Goal: Check status: Check status

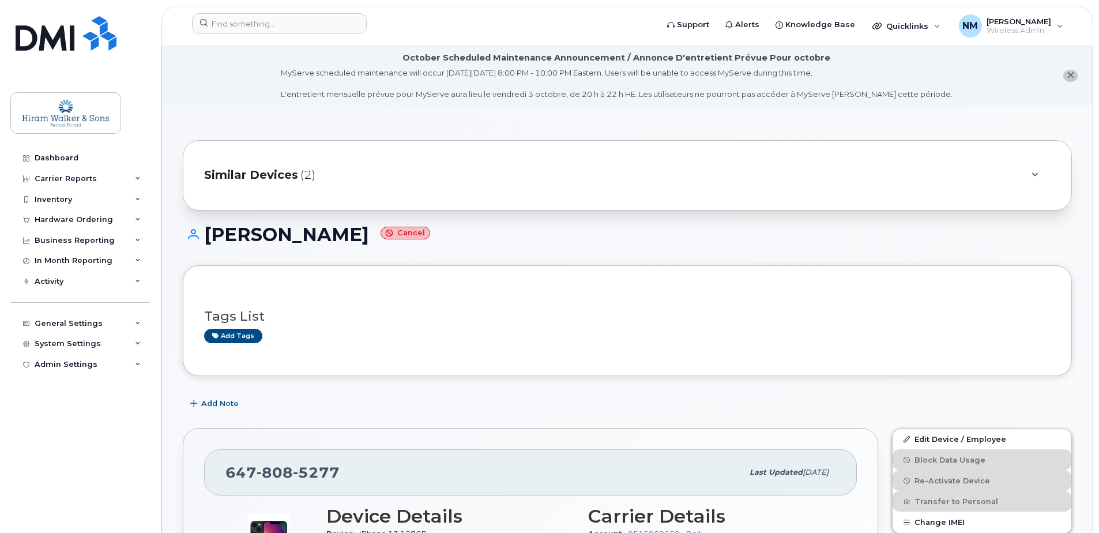
scroll to position [288, 0]
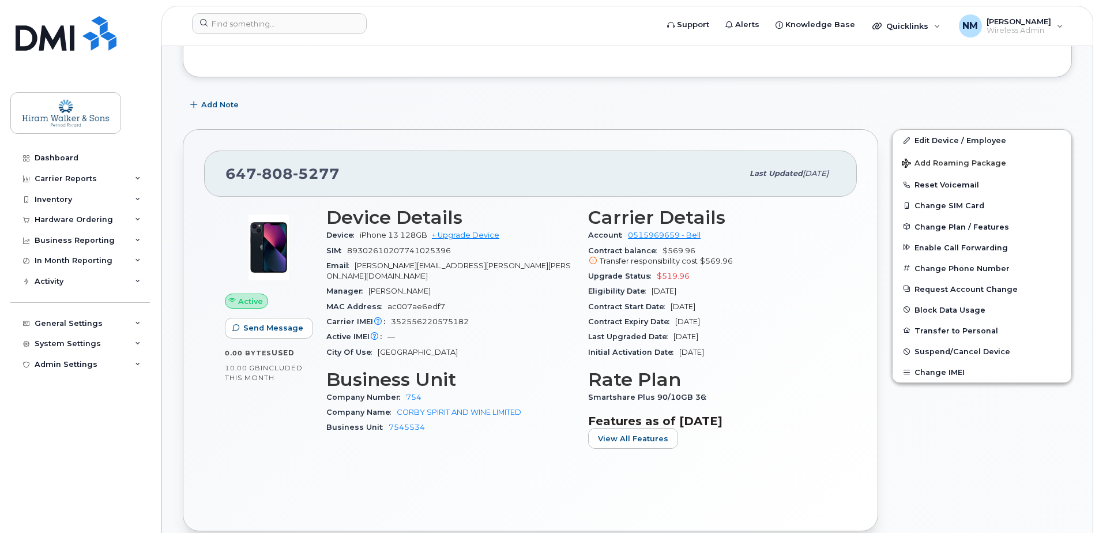
scroll to position [173, 0]
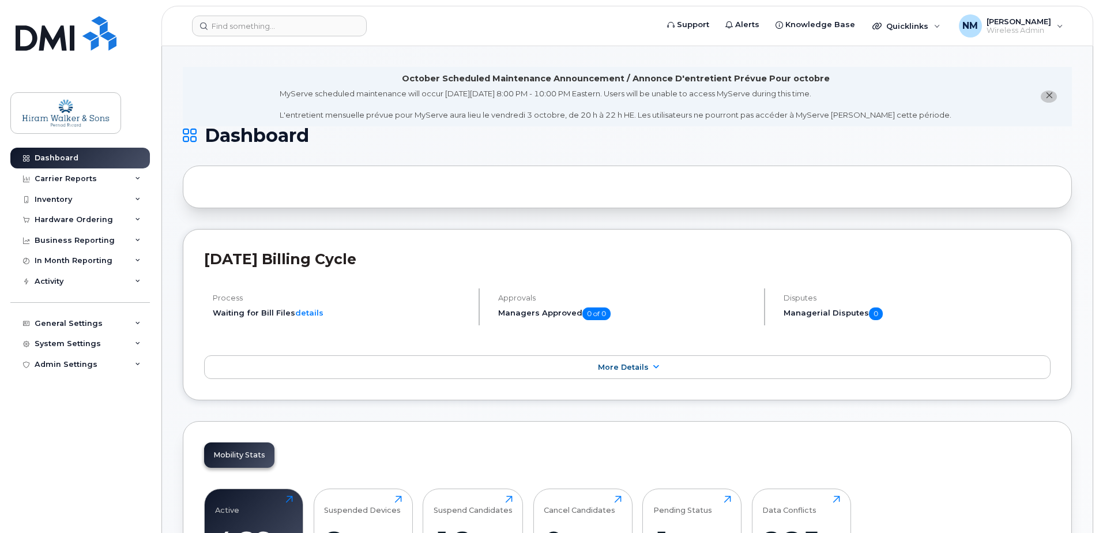
click at [80, 218] on div "Hardware Ordering" at bounding box center [74, 219] width 78 height 9
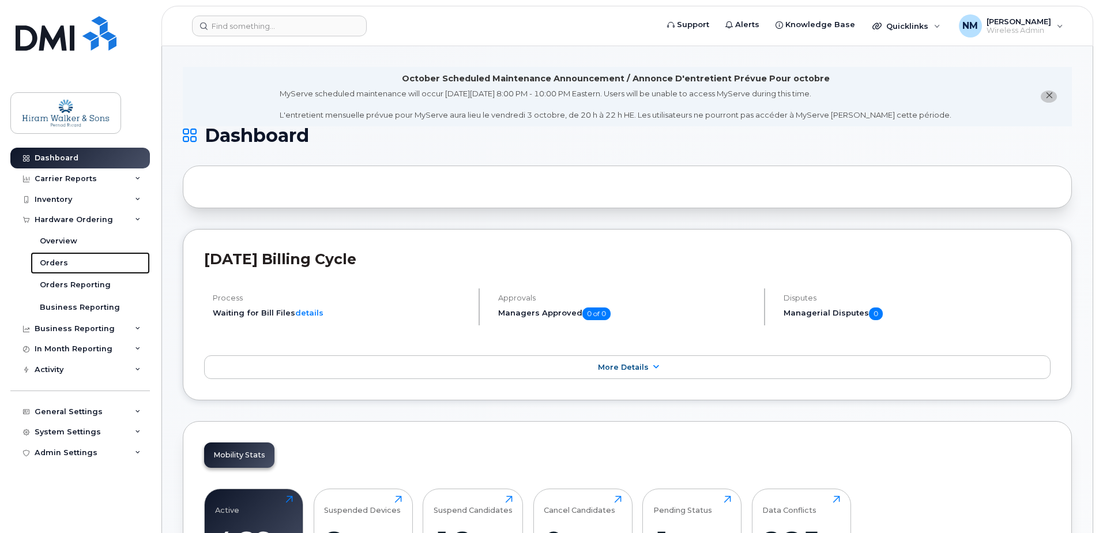
click at [59, 260] on div "Orders" at bounding box center [54, 263] width 28 height 10
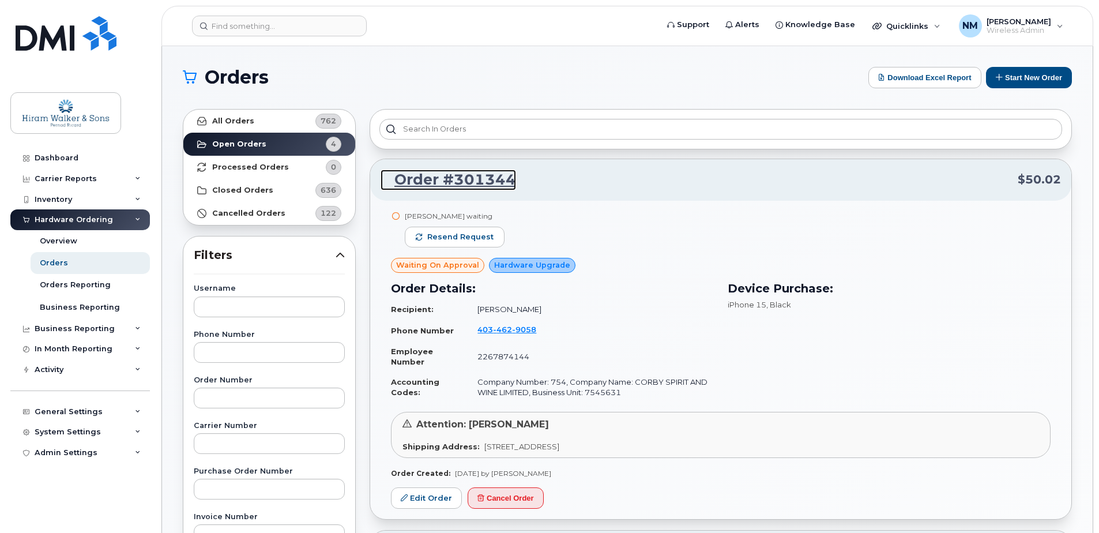
click at [445, 175] on link "Order #301344" at bounding box center [447, 179] width 135 height 21
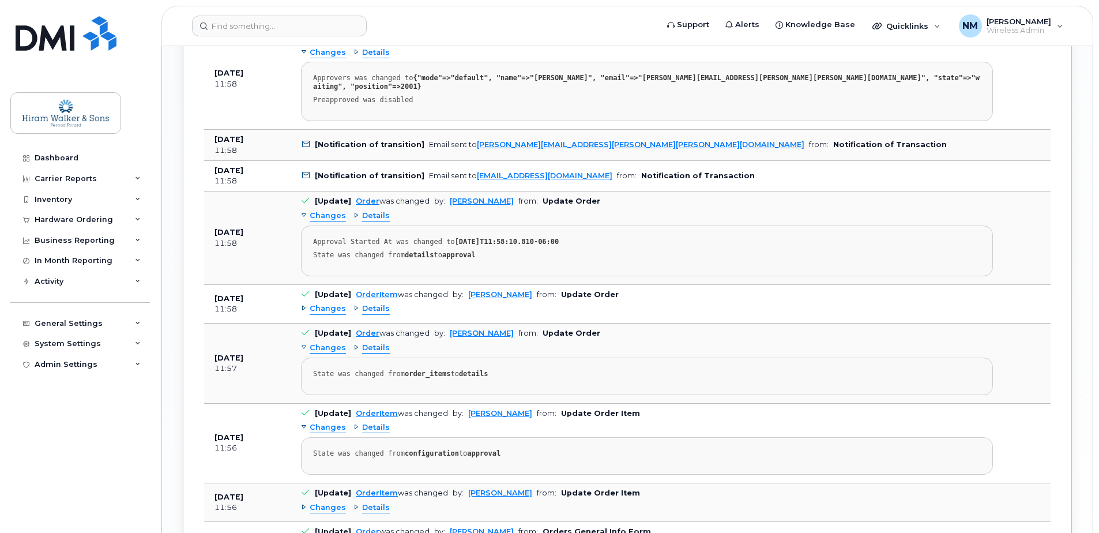
scroll to position [1268, 0]
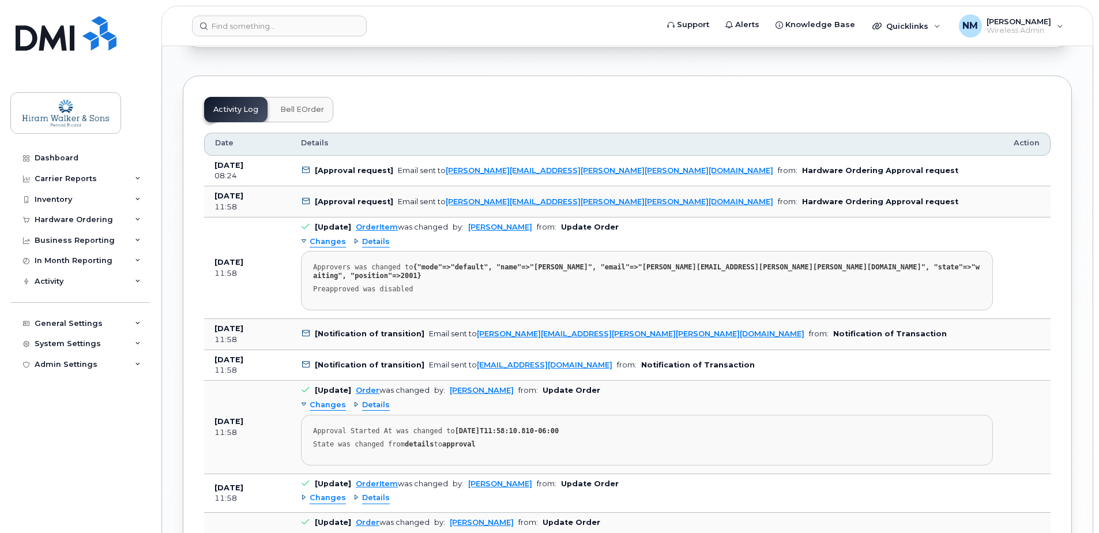
click at [300, 105] on span "Bell eOrder" at bounding box center [302, 109] width 44 height 9
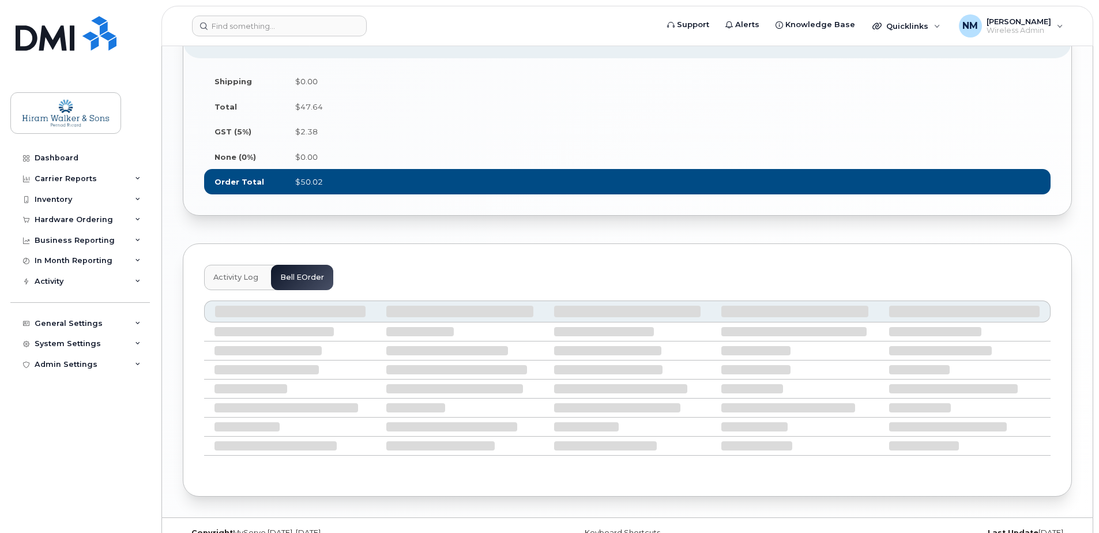
scroll to position [1173, 0]
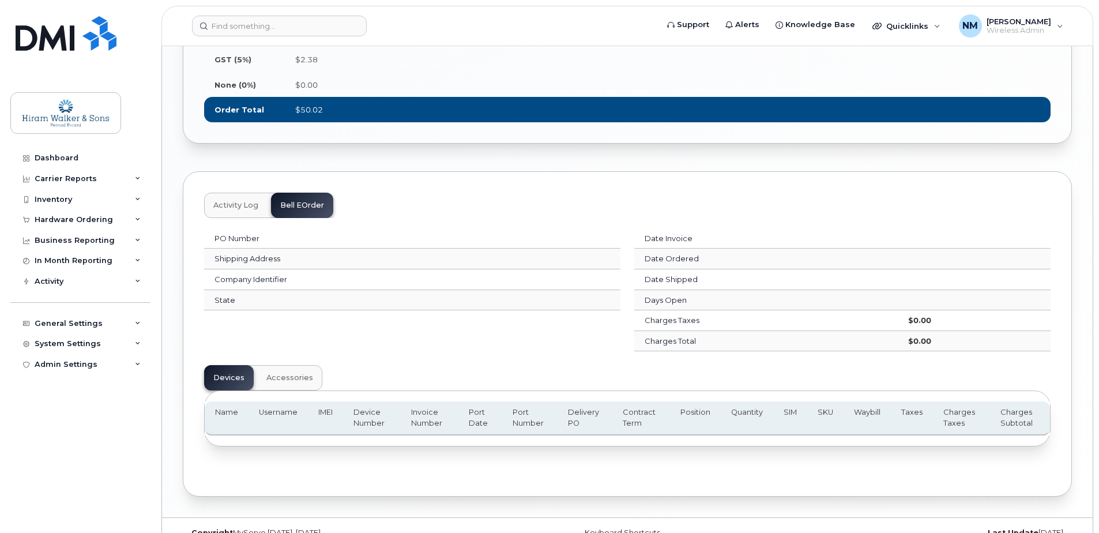
click at [244, 201] on span "Activity Log" at bounding box center [235, 205] width 45 height 9
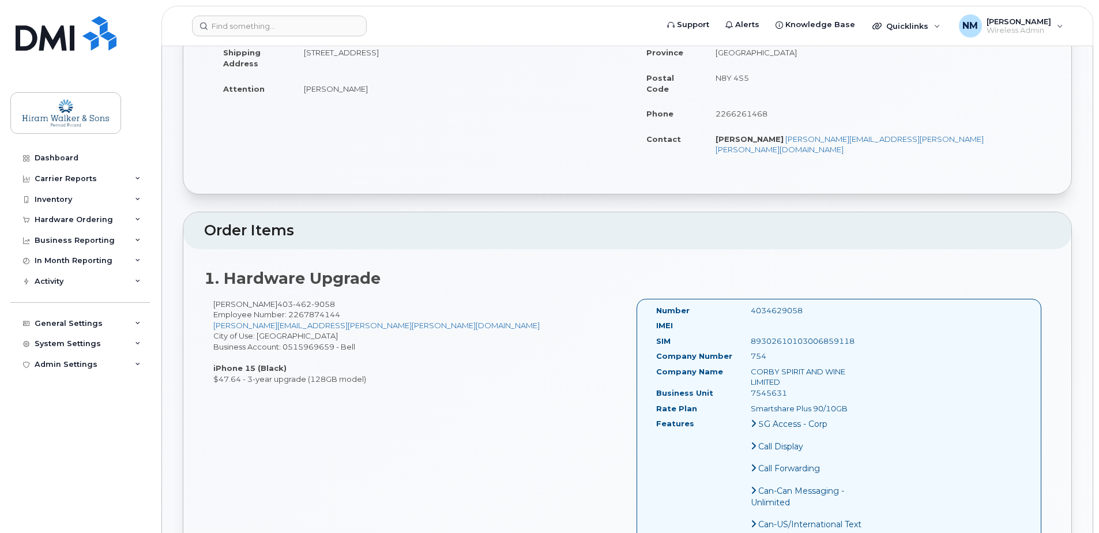
scroll to position [0, 0]
